Goal: Information Seeking & Learning: Learn about a topic

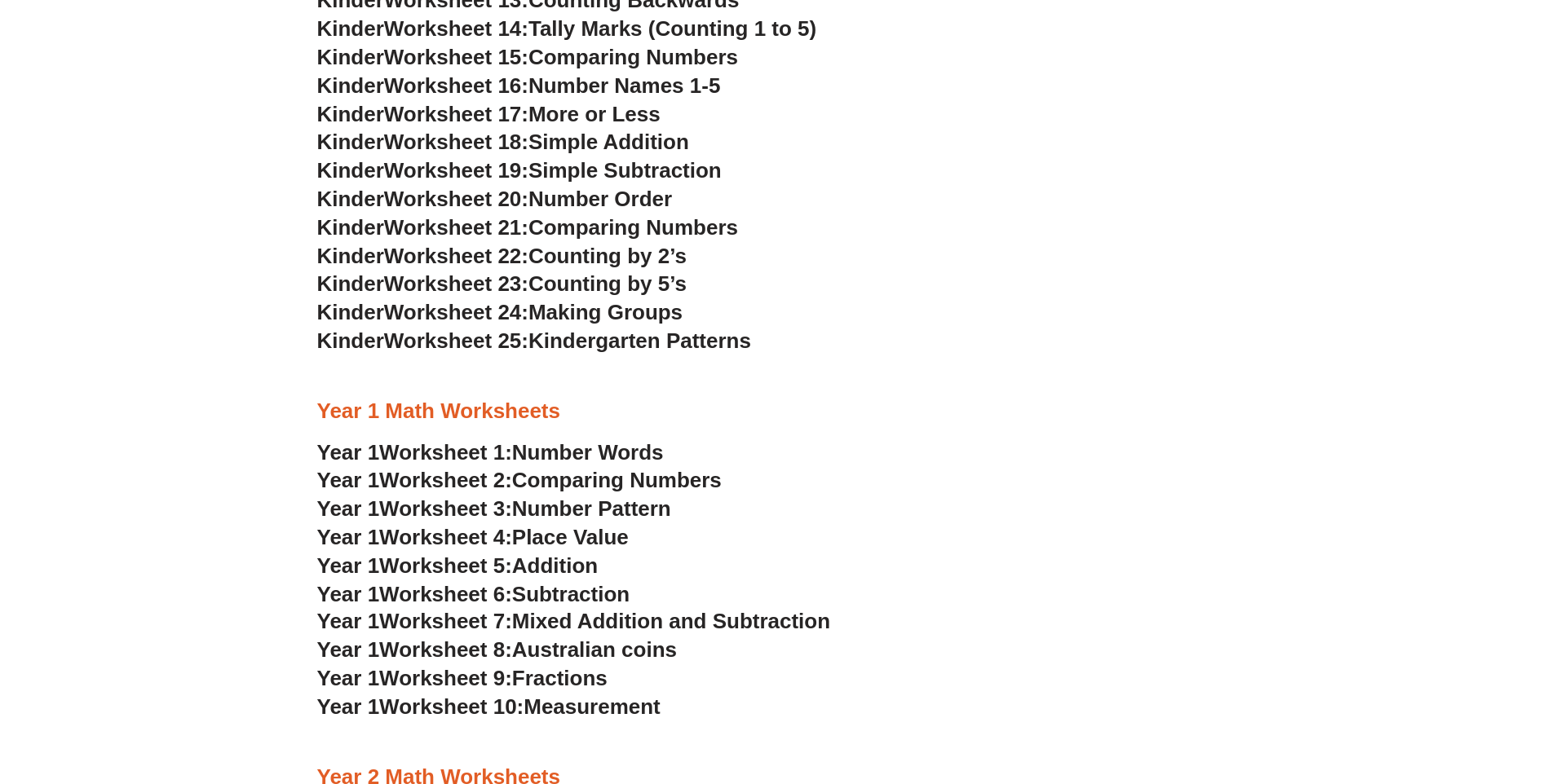
scroll to position [1494, 0]
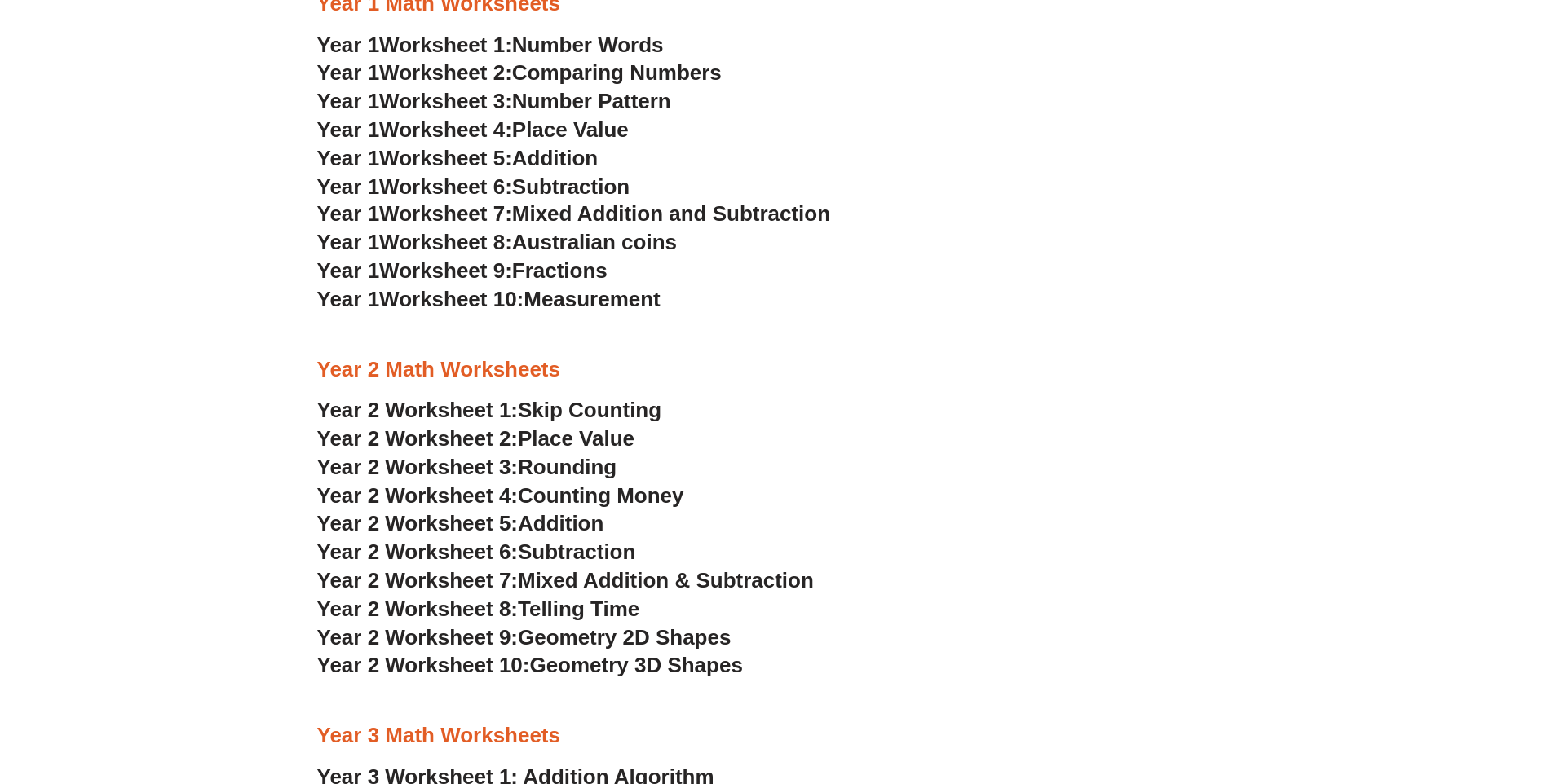
click at [596, 416] on span "Skip Counting" at bounding box center [590, 410] width 144 height 25
click at [567, 437] on span "Place Value" at bounding box center [576, 438] width 116 height 25
click at [544, 553] on span "Subtraction" at bounding box center [576, 552] width 117 height 25
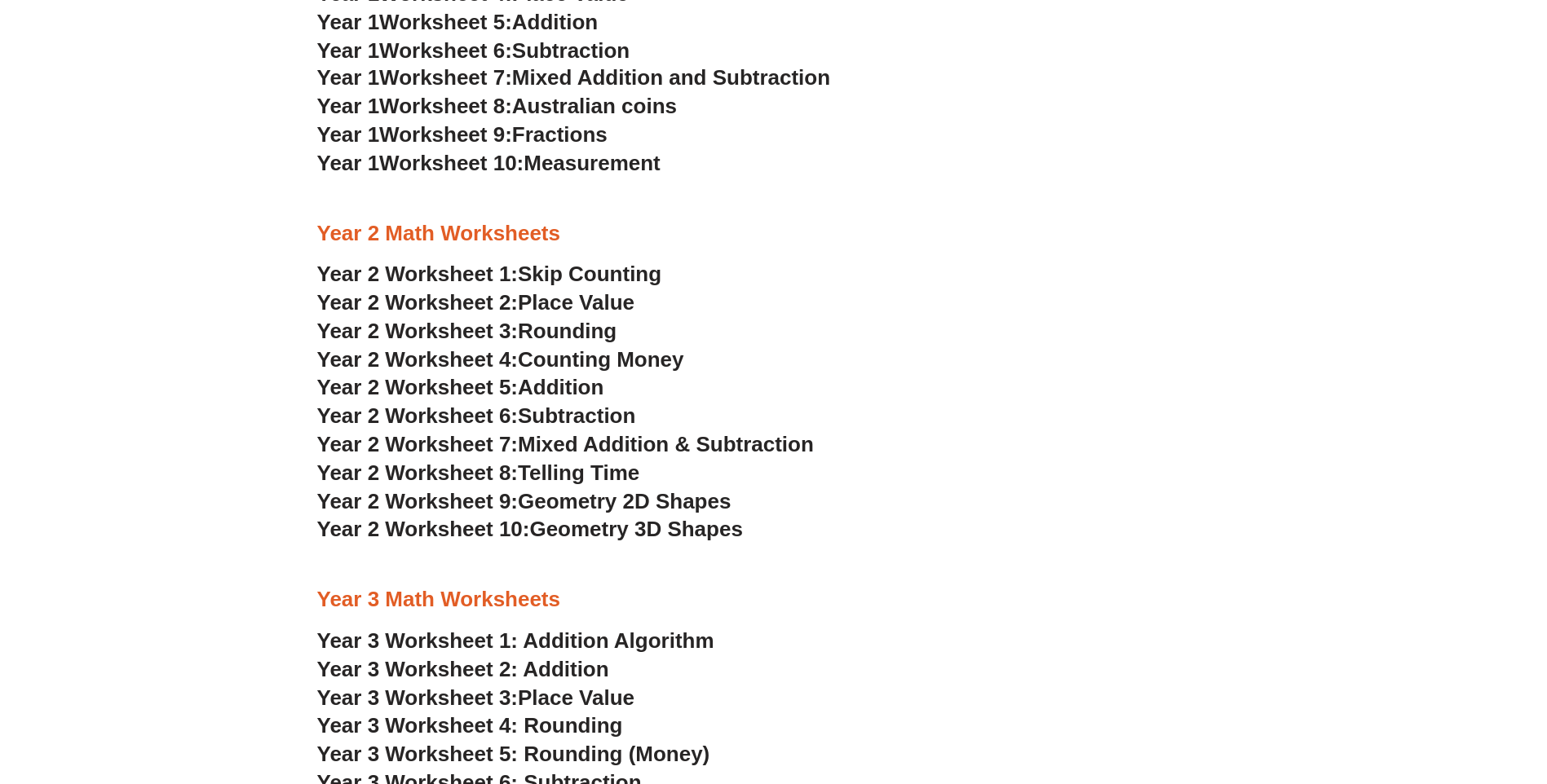
click at [725, 438] on span "Mixed Addition & Subtraction" at bounding box center [665, 444] width 296 height 25
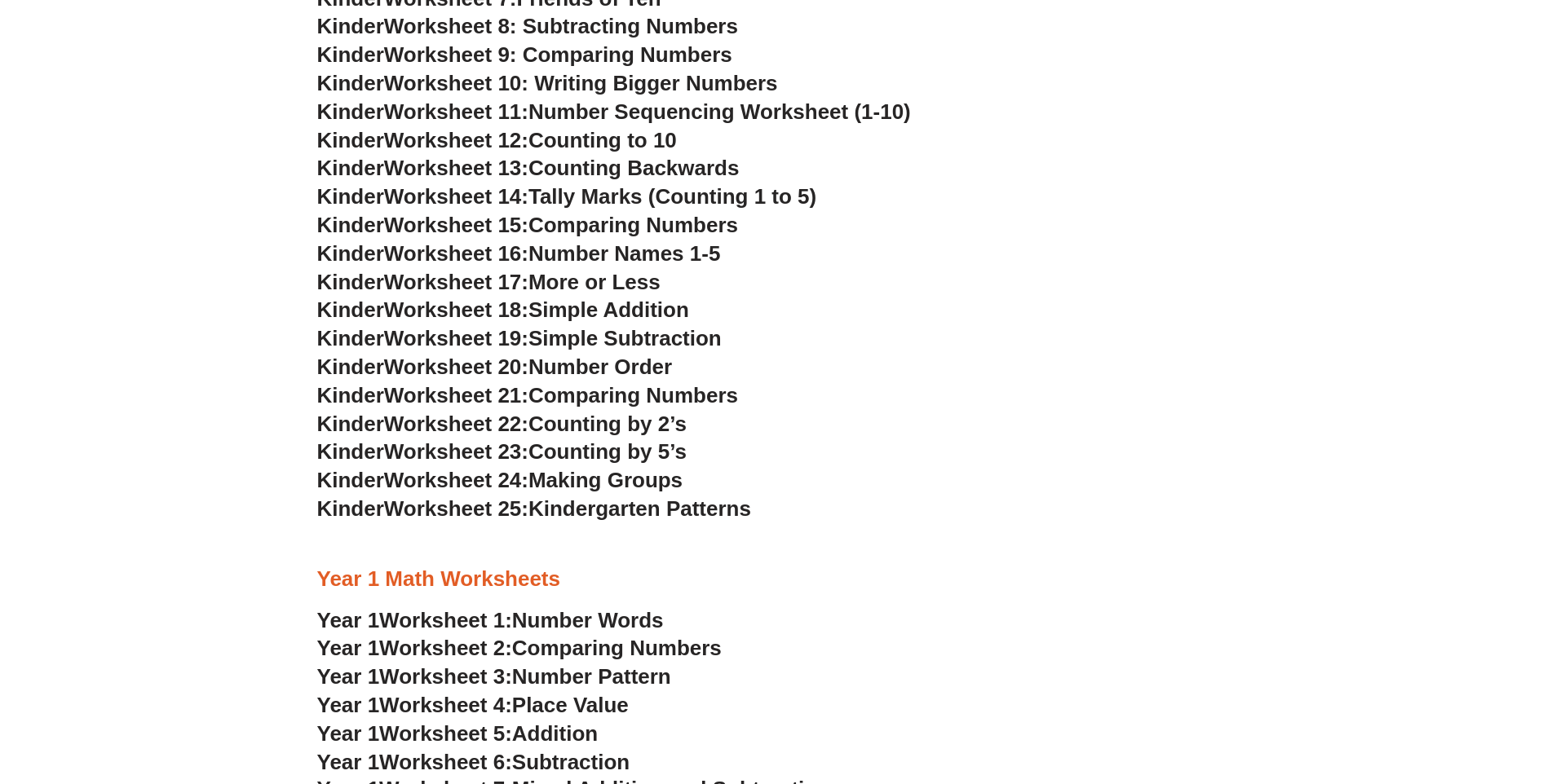
scroll to position [951, 0]
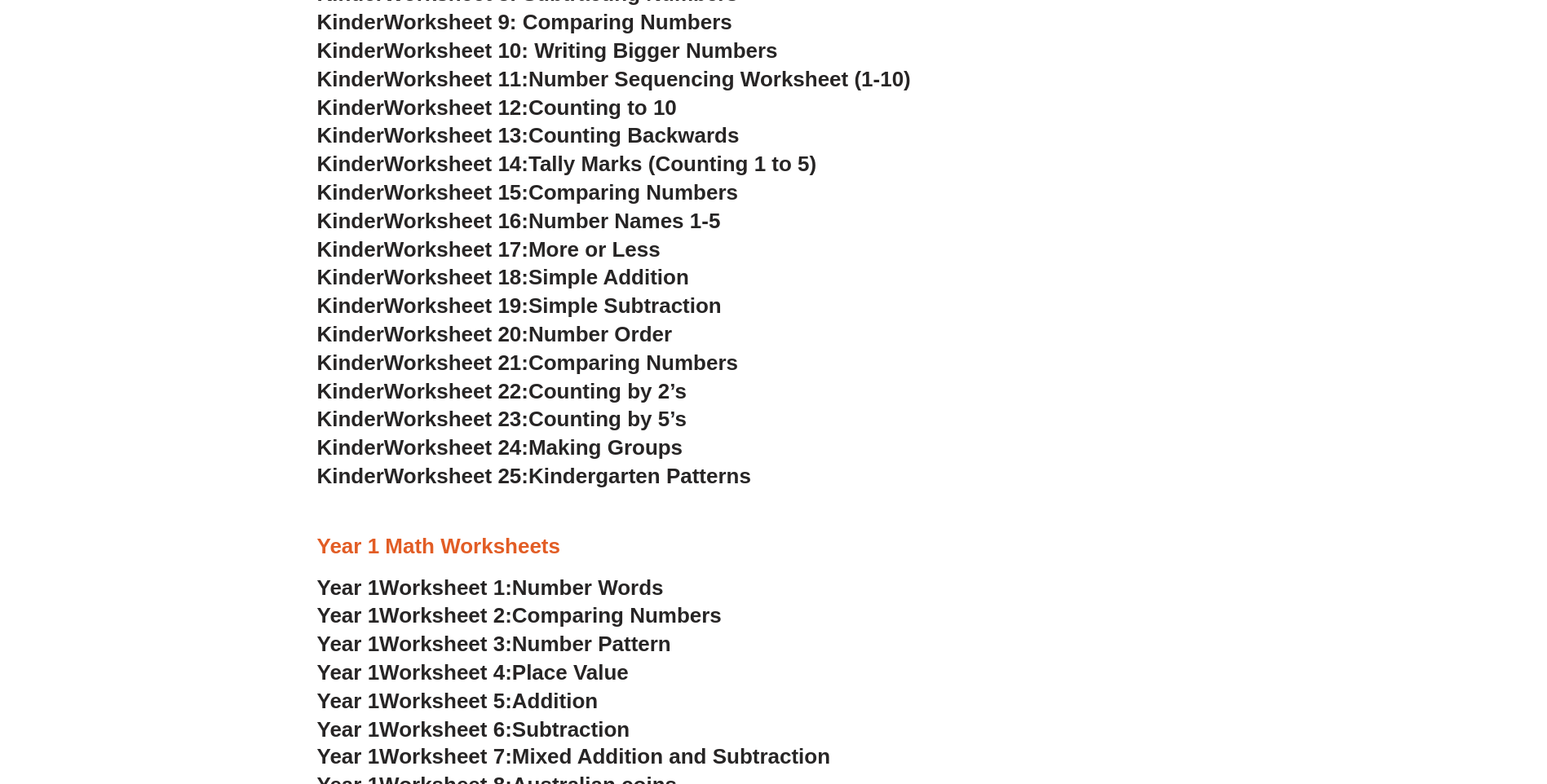
click at [610, 483] on span "Kindergarten Patterns" at bounding box center [640, 476] width 223 height 25
click at [602, 445] on span "Making Groups" at bounding box center [605, 448] width 154 height 25
click at [616, 419] on span "Counting by 5’s" at bounding box center [607, 419] width 158 height 25
click at [625, 393] on span "Counting by 2’s" at bounding box center [607, 391] width 158 height 25
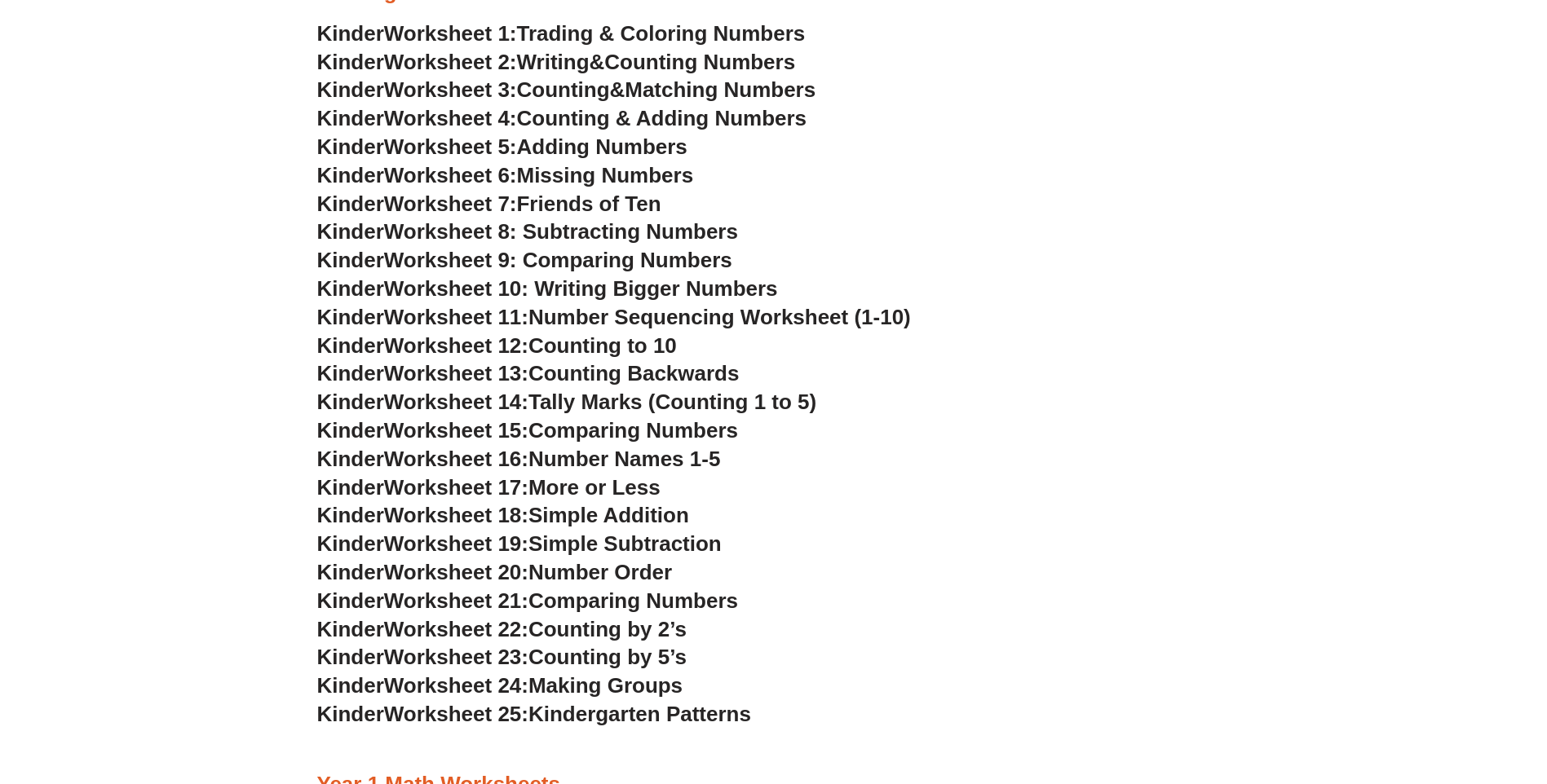
scroll to position [544, 0]
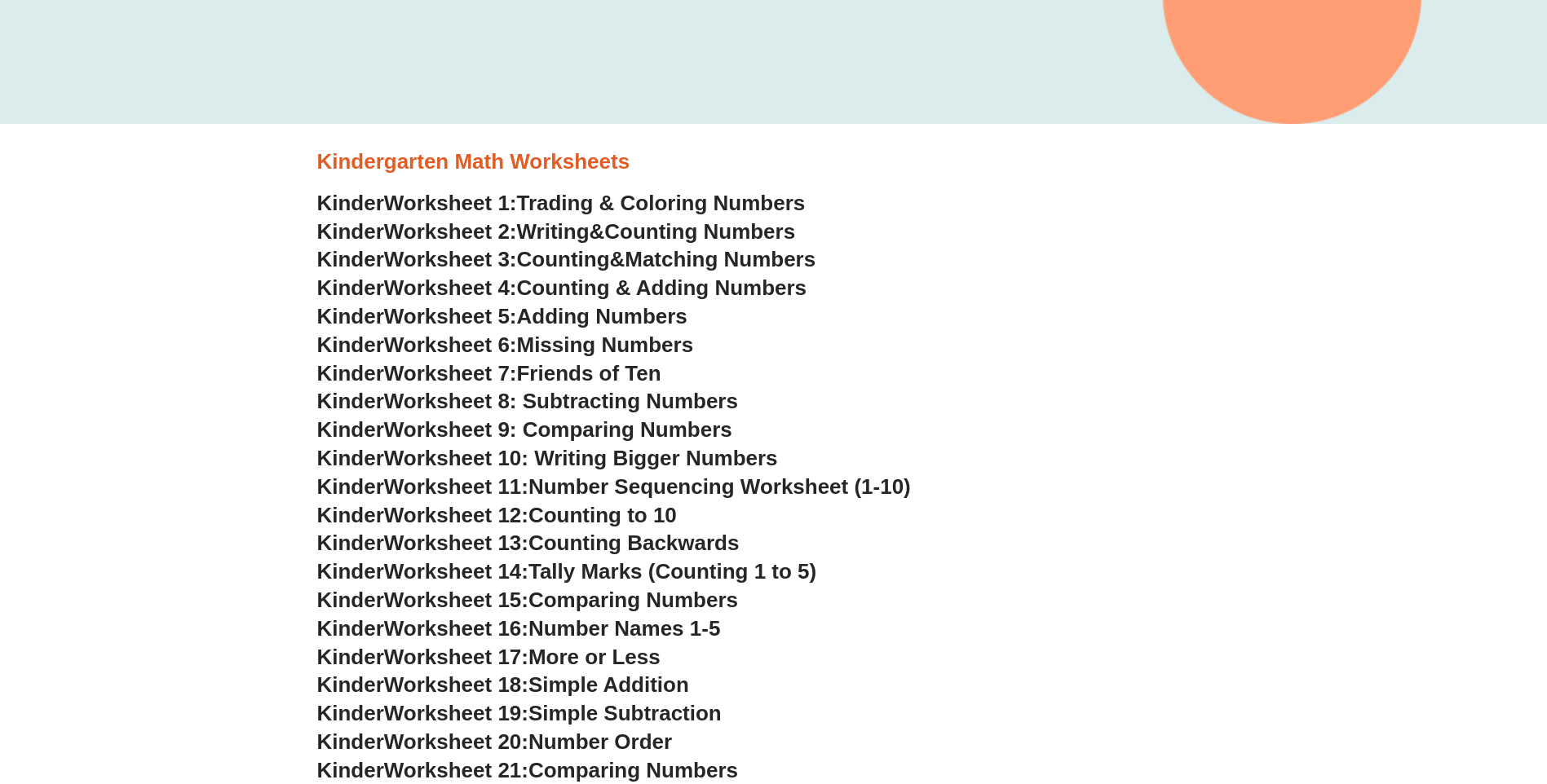
click at [625, 379] on span "Friends of Ten" at bounding box center [589, 373] width 145 height 25
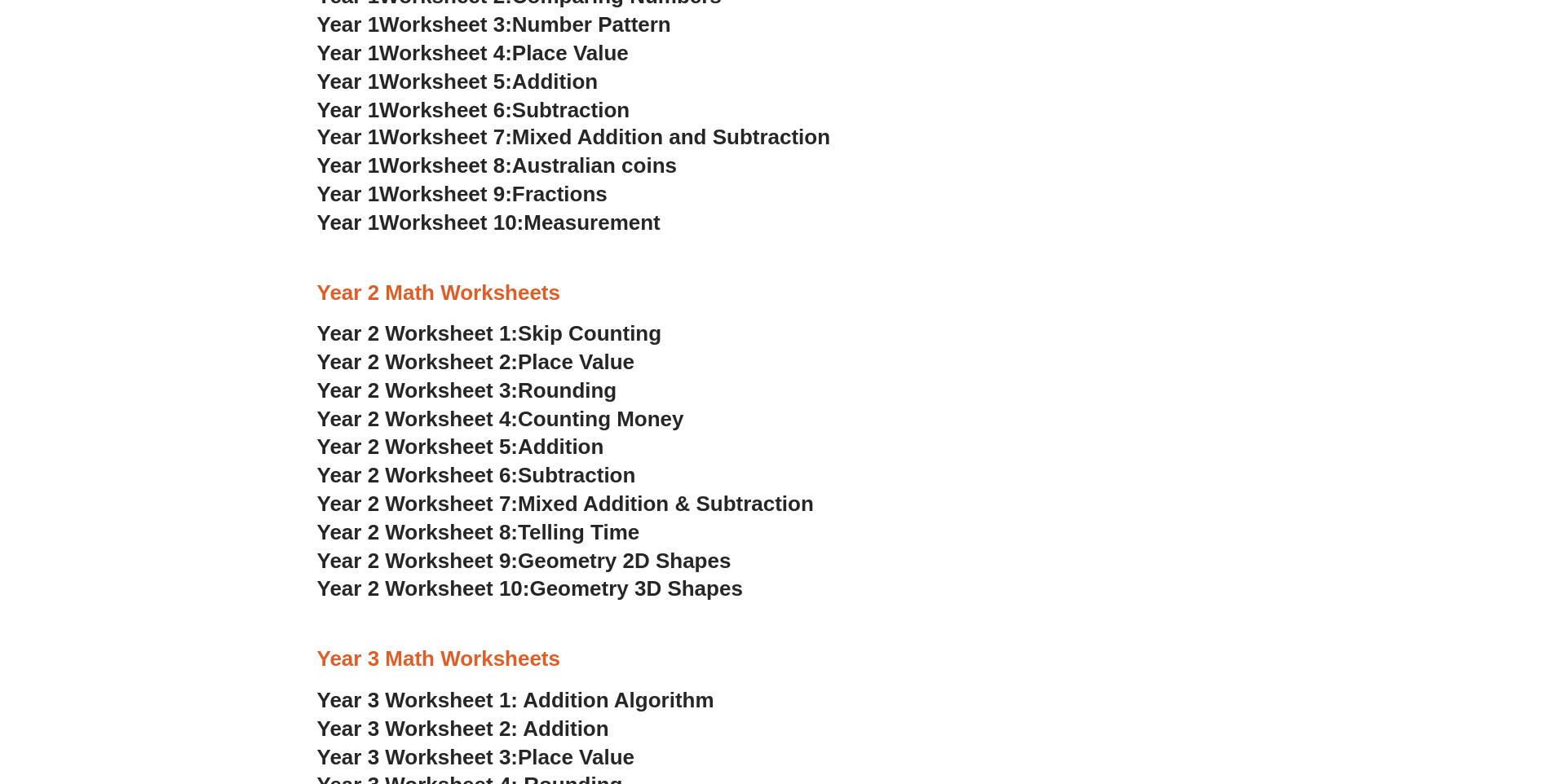
scroll to position [1630, 0]
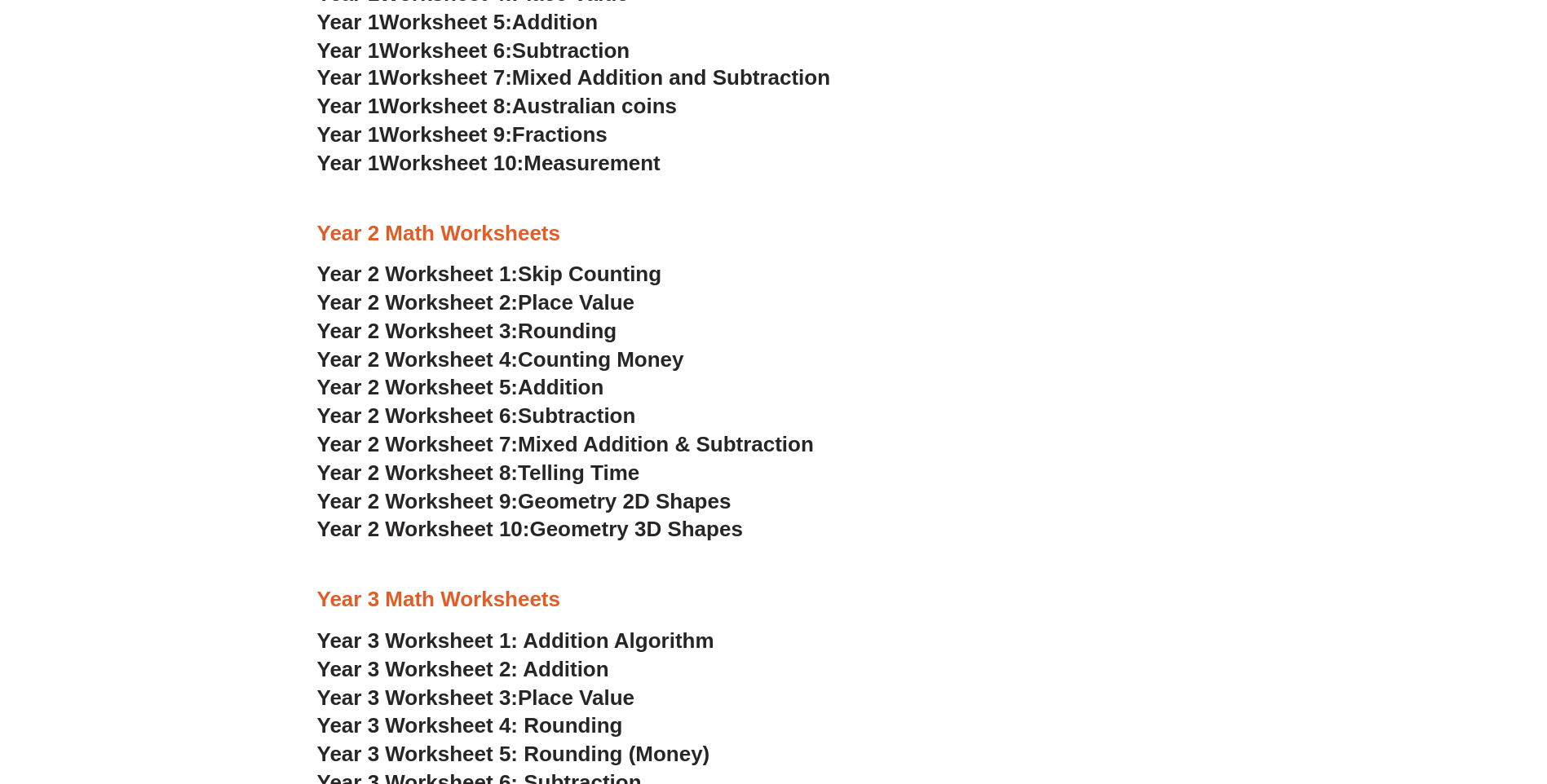
click at [595, 501] on span "Geometry 2D Shapes" at bounding box center [624, 502] width 213 height 25
click at [573, 528] on span "Geometry 3D Shapes" at bounding box center [635, 529] width 213 height 25
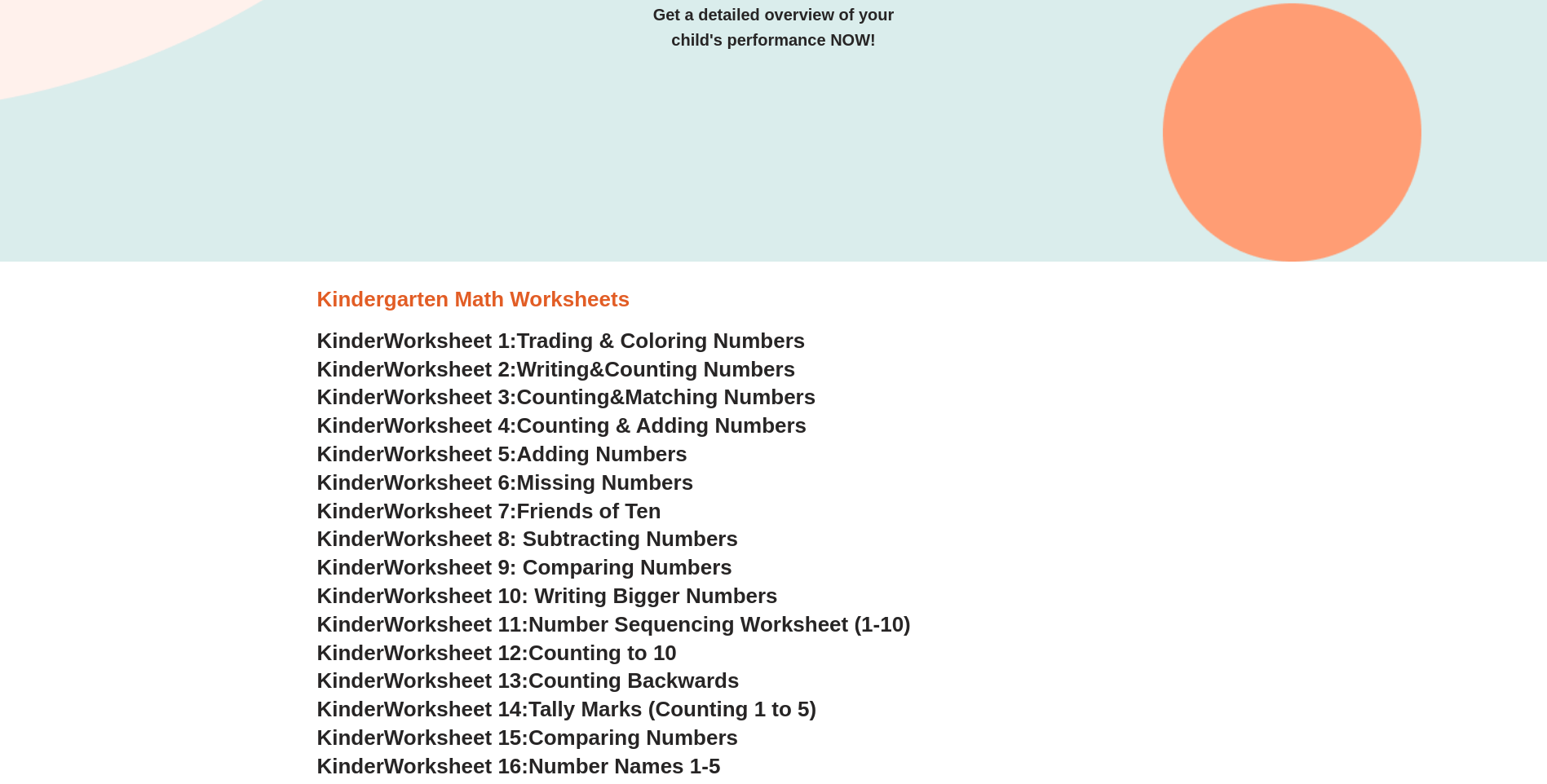
scroll to position [407, 0]
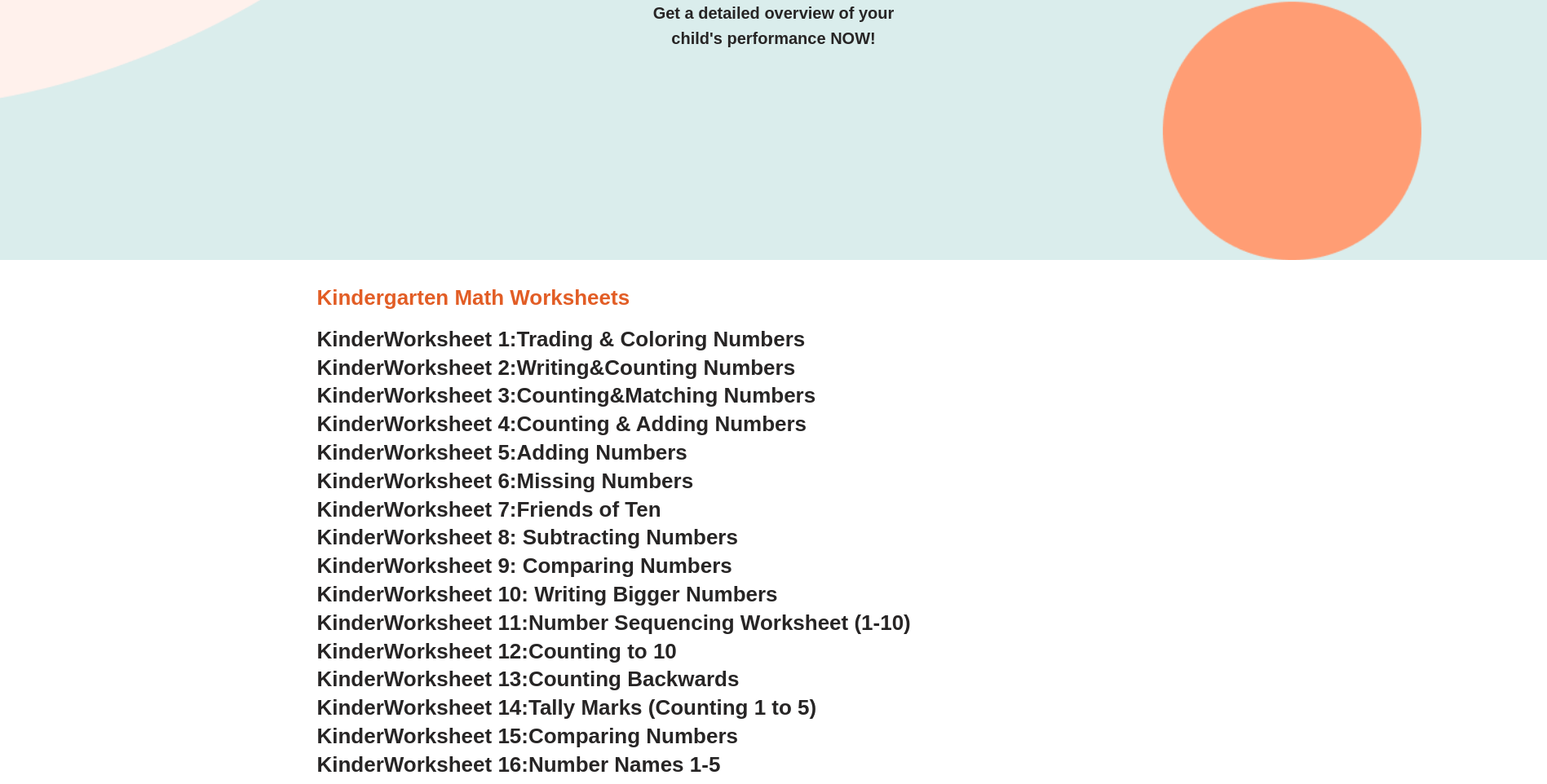
click at [621, 588] on span "Worksheet 10: Writing Bigger Numbers" at bounding box center [580, 594] width 394 height 25
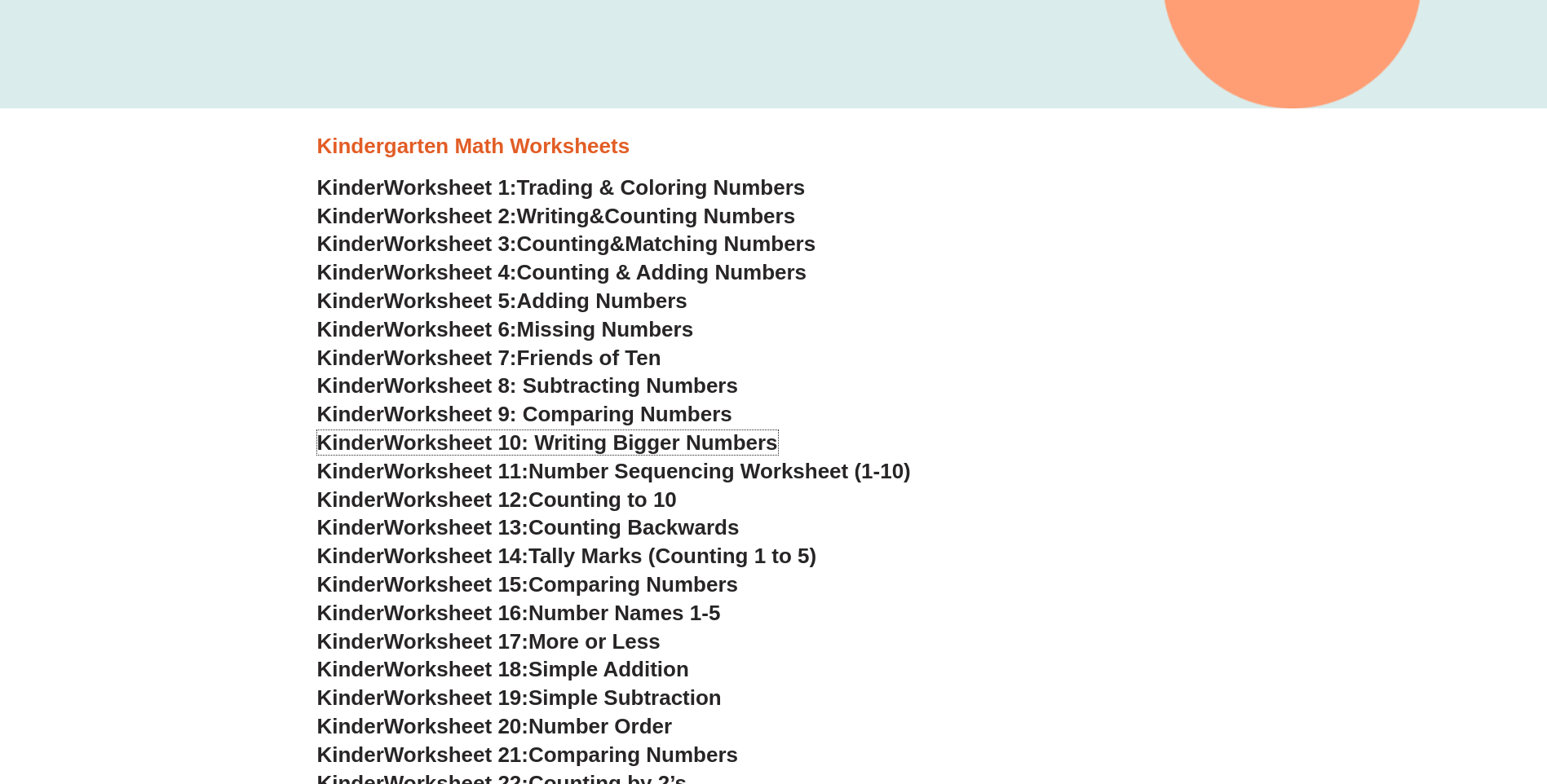
scroll to position [679, 0]
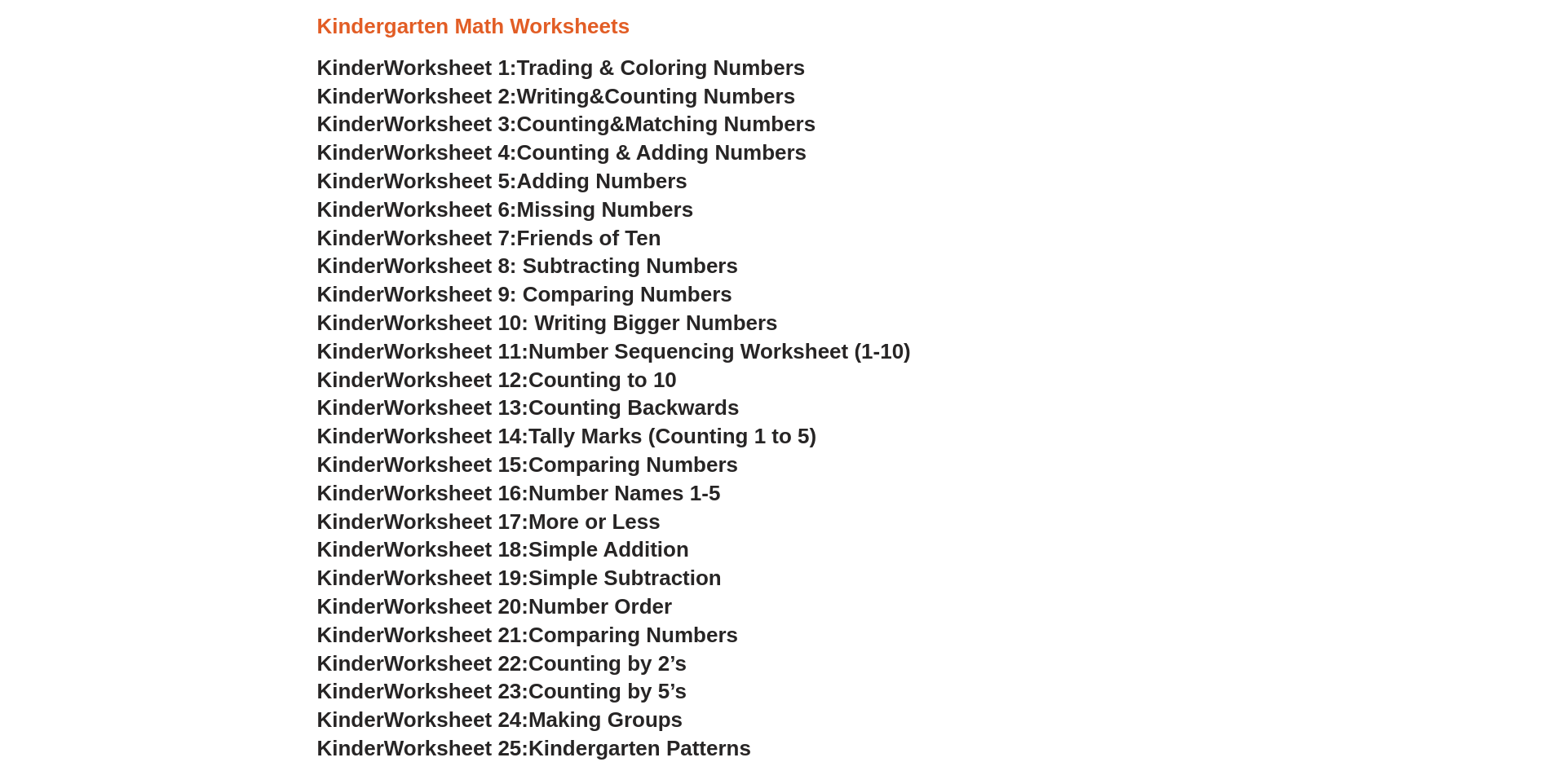
click at [608, 264] on span "Worksheet 8: Subtracting Numbers" at bounding box center [560, 265] width 354 height 25
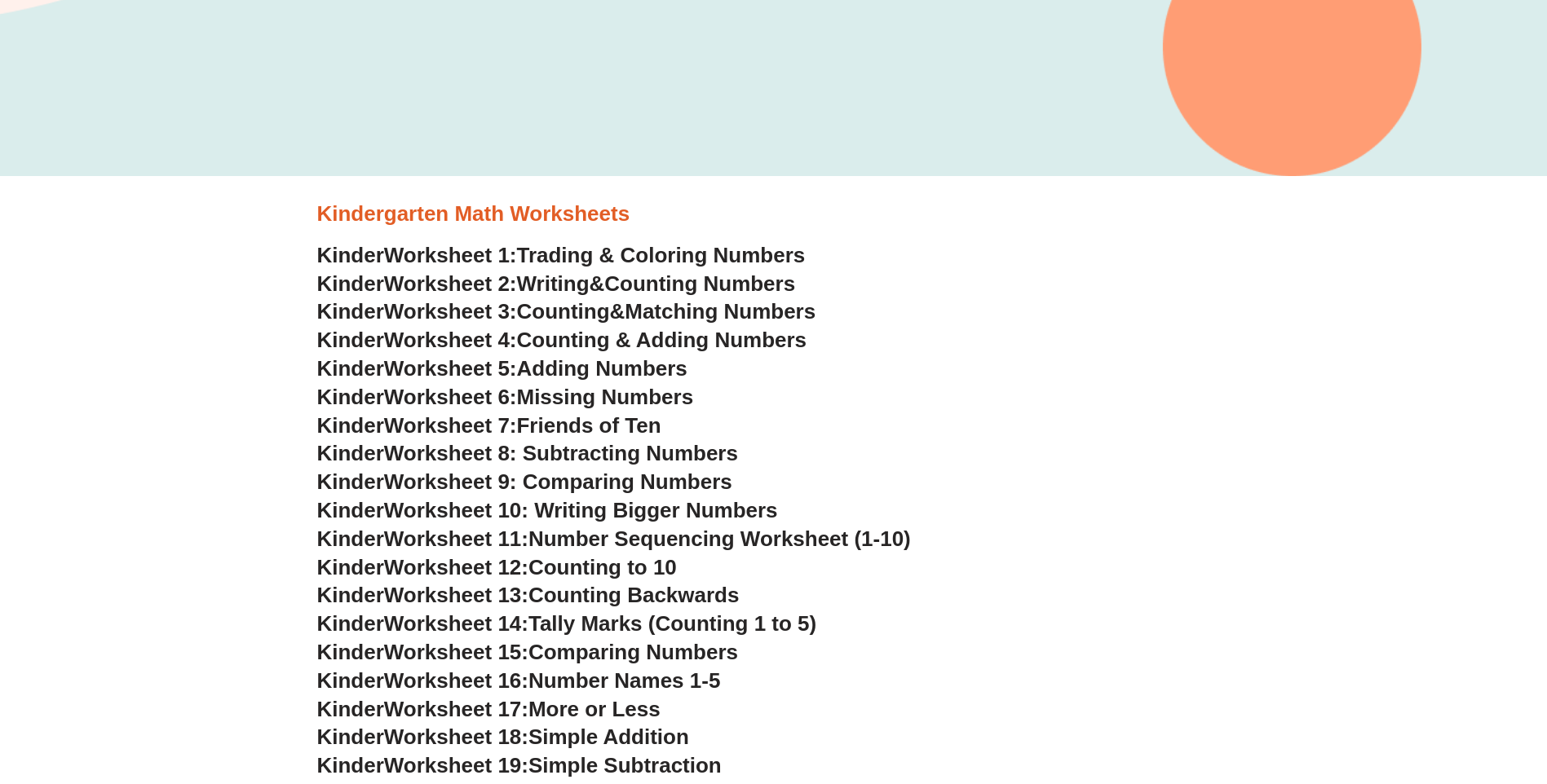
scroll to position [407, 0]
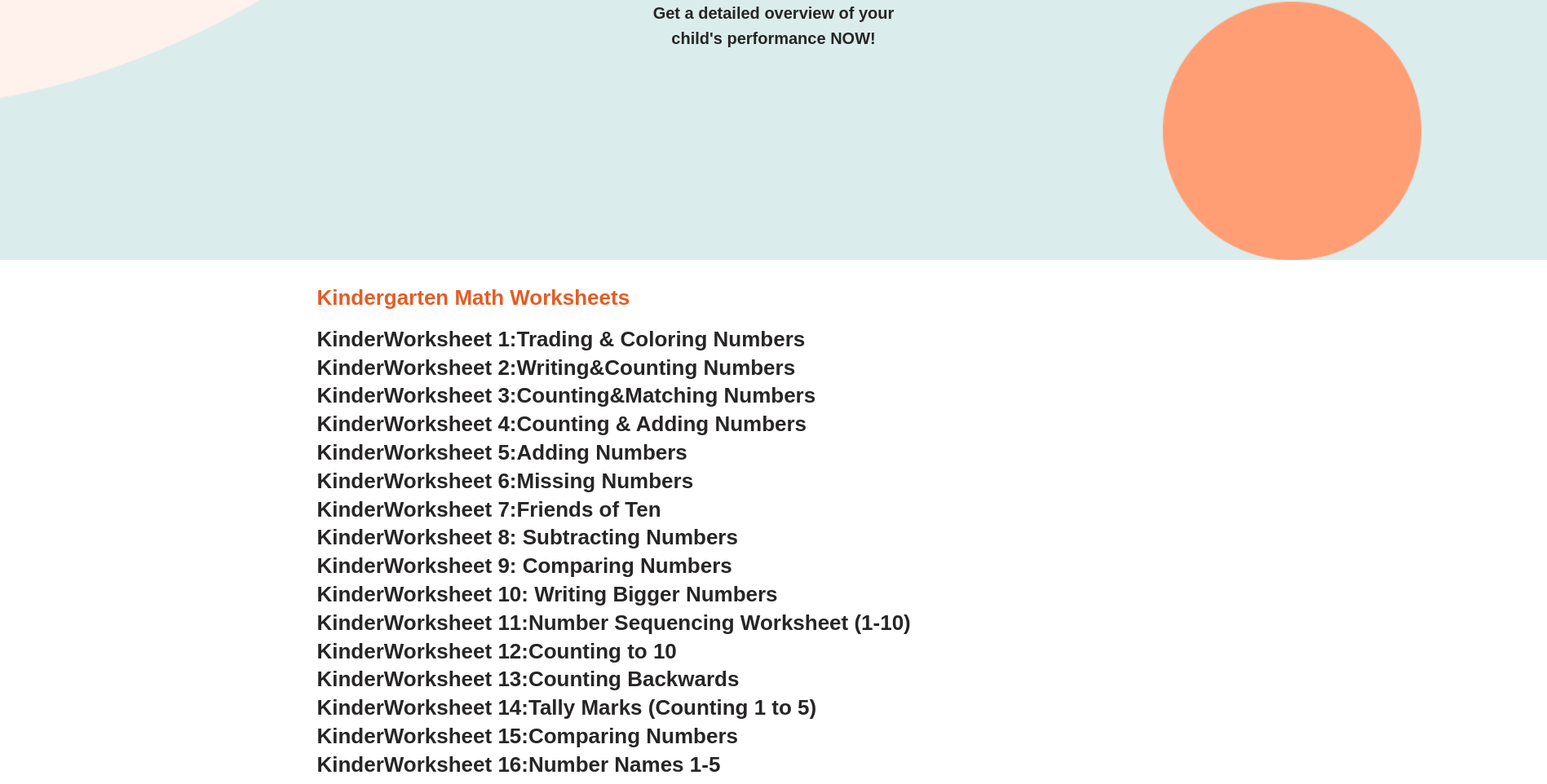
click at [607, 447] on span "Adding Numbers" at bounding box center [602, 452] width 170 height 25
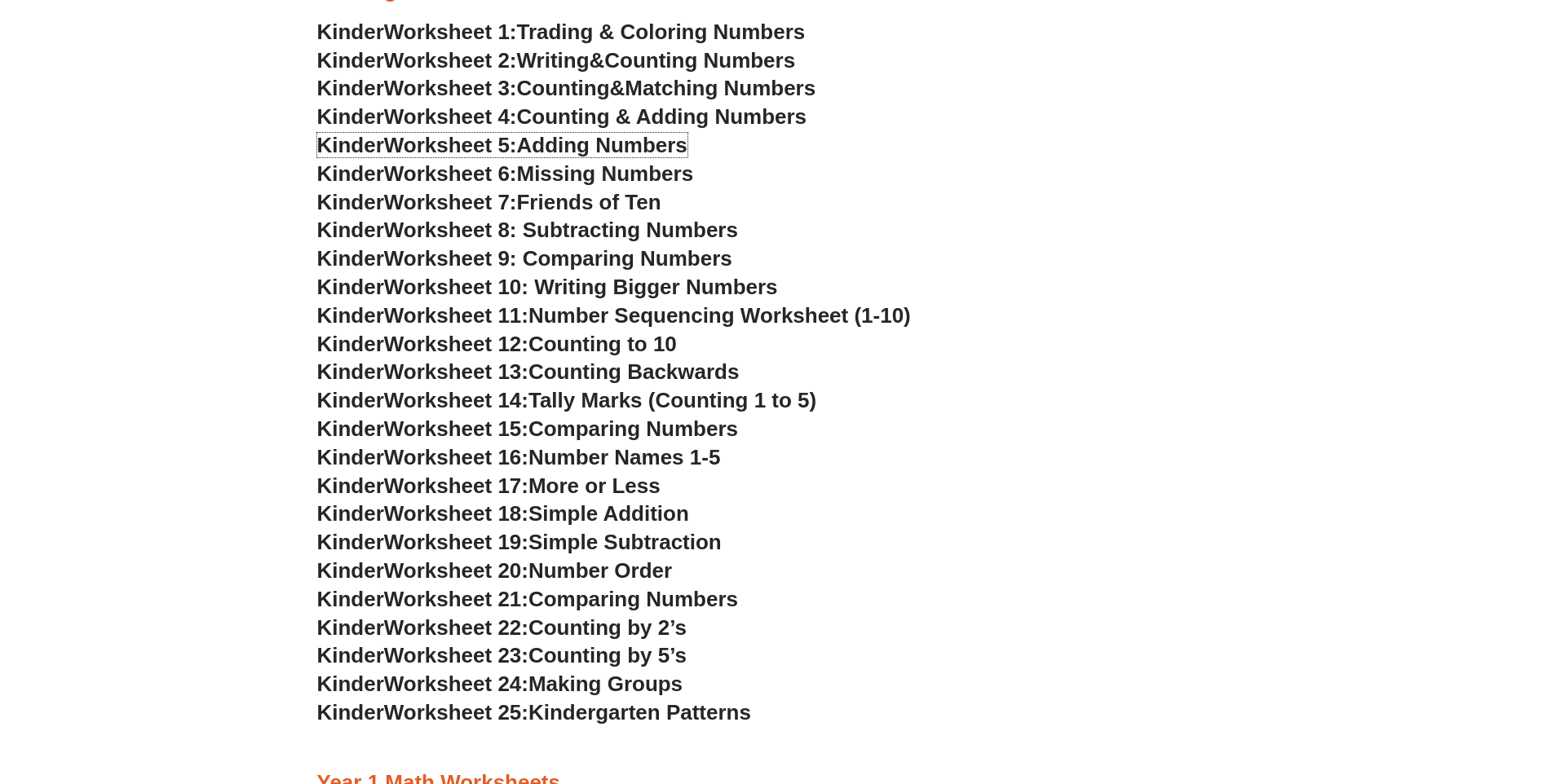
scroll to position [544, 0]
